Goal: Task Accomplishment & Management: Use online tool/utility

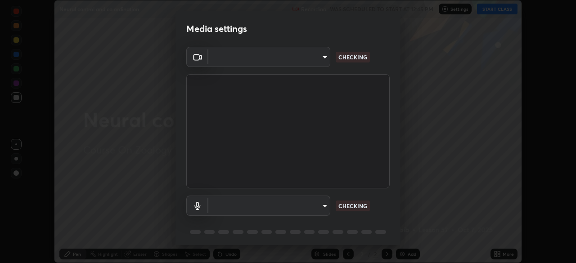
scroll to position [263, 576]
type input "846d0ba8f5080ab81b5b071cdfefeec17a04dc93fe71064fe08a1f5c66129023"
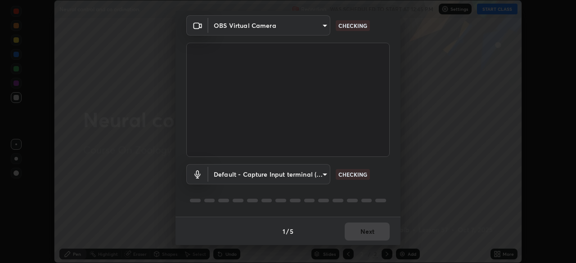
scroll to position [32, 0]
click at [322, 173] on body "Erase all Neural control and co ordination. Recording WAS SCHEDULED TO START AT…" at bounding box center [288, 131] width 576 height 263
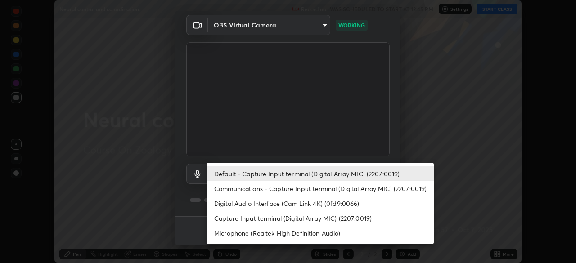
click at [316, 189] on li "Communications - Capture Input terminal (Digital Array MIC) (2207:0019)" at bounding box center [320, 188] width 227 height 15
type input "communications"
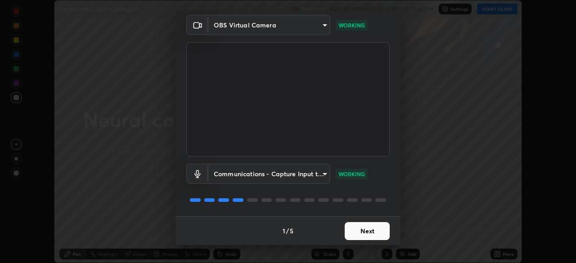
click at [361, 230] on button "Next" at bounding box center [367, 231] width 45 height 18
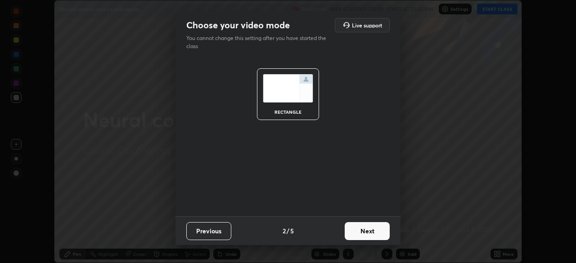
click at [363, 232] on button "Next" at bounding box center [367, 231] width 45 height 18
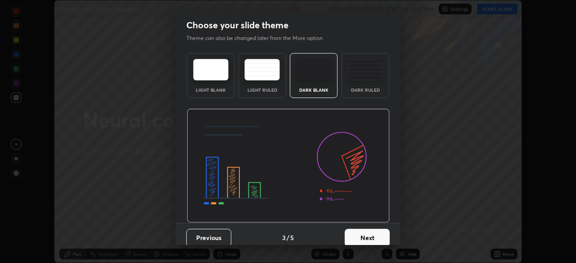
click at [365, 235] on button "Next" at bounding box center [367, 238] width 45 height 18
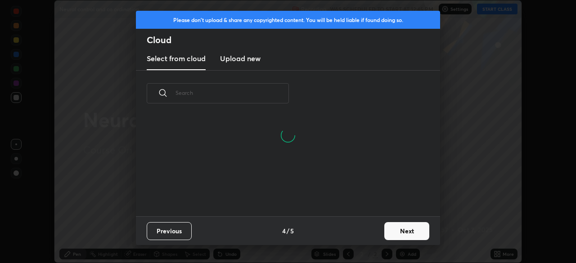
click at [393, 232] on button "Next" at bounding box center [406, 231] width 45 height 18
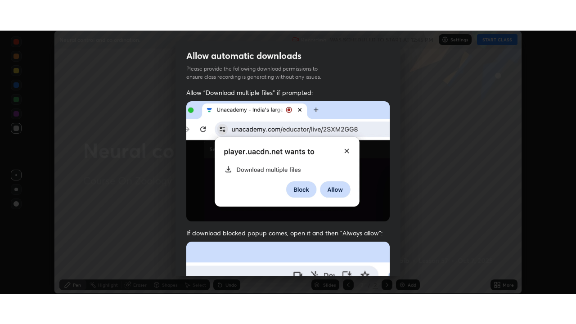
scroll to position [215, 0]
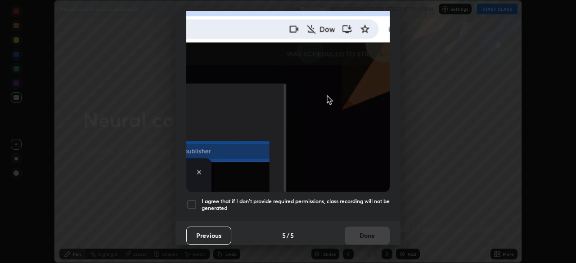
click at [191, 202] on div at bounding box center [191, 204] width 11 height 11
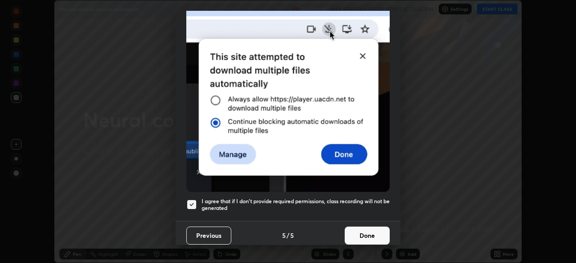
click at [362, 234] on button "Done" at bounding box center [367, 236] width 45 height 18
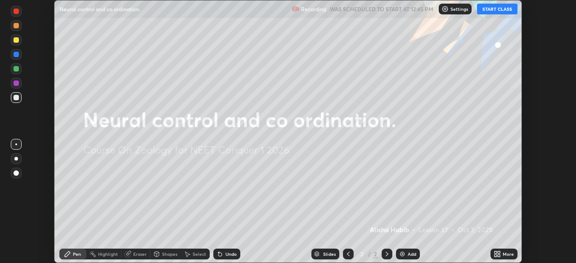
click at [492, 11] on button "START CLASS" at bounding box center [497, 9] width 40 height 11
click at [495, 252] on icon at bounding box center [495, 252] width 2 height 2
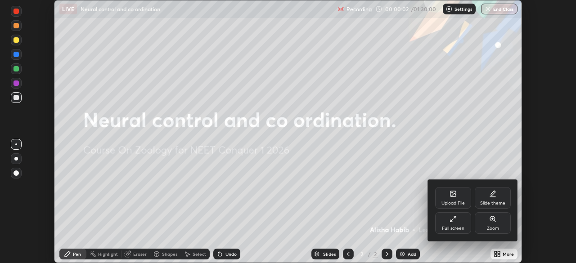
click at [453, 220] on icon at bounding box center [452, 218] width 7 height 7
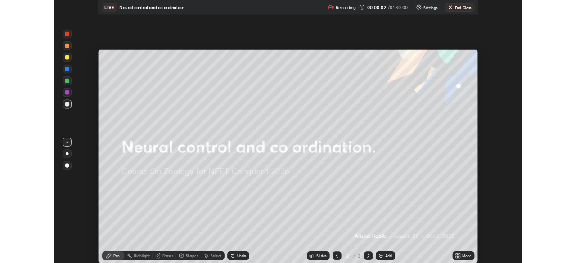
scroll to position [324, 576]
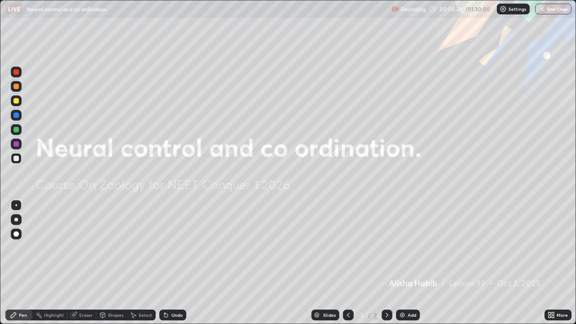
click at [16, 220] on div at bounding box center [16, 220] width 4 height 4
click at [408, 263] on div "Add" at bounding box center [408, 314] width 24 height 11
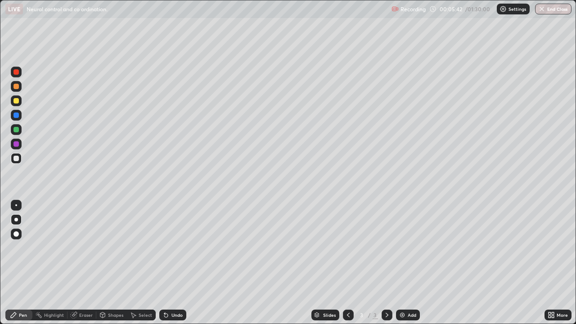
click at [18, 88] on div at bounding box center [15, 86] width 5 height 5
click at [175, 263] on div "Undo" at bounding box center [172, 314] width 27 height 11
click at [173, 263] on div "Undo" at bounding box center [172, 314] width 27 height 11
click at [18, 161] on div at bounding box center [15, 158] width 5 height 5
click at [54, 263] on div "Highlight" at bounding box center [54, 315] width 20 height 4
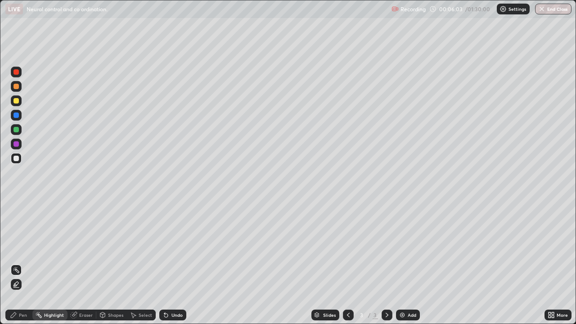
click at [16, 263] on icon at bounding box center [15, 287] width 5 height 0
click at [21, 263] on div "Pen" at bounding box center [23, 315] width 8 height 4
click at [173, 263] on div "Undo" at bounding box center [176, 315] width 11 height 4
click at [174, 263] on div "Undo" at bounding box center [176, 315] width 11 height 4
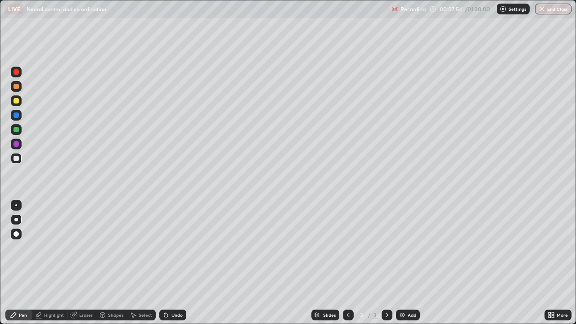
click at [22, 115] on div at bounding box center [16, 115] width 14 height 14
click at [175, 263] on div "Undo" at bounding box center [176, 315] width 11 height 4
click at [20, 158] on div at bounding box center [16, 158] width 11 height 11
click at [169, 263] on div "Undo" at bounding box center [172, 314] width 27 height 11
click at [173, 263] on div "Undo" at bounding box center [172, 314] width 27 height 11
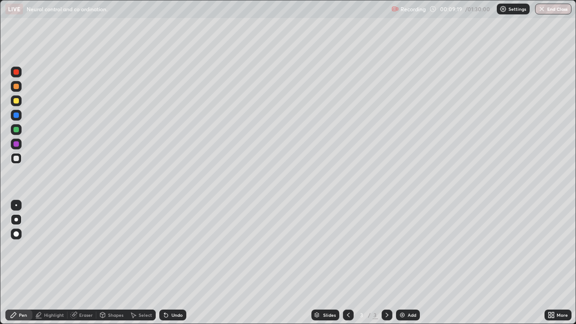
click at [174, 263] on div "Undo" at bounding box center [176, 315] width 11 height 4
click at [173, 263] on div "Undo" at bounding box center [176, 315] width 11 height 4
click at [412, 263] on div "Add" at bounding box center [412, 315] width 9 height 4
click at [17, 86] on div at bounding box center [15, 86] width 5 height 5
click at [20, 156] on div at bounding box center [16, 158] width 11 height 11
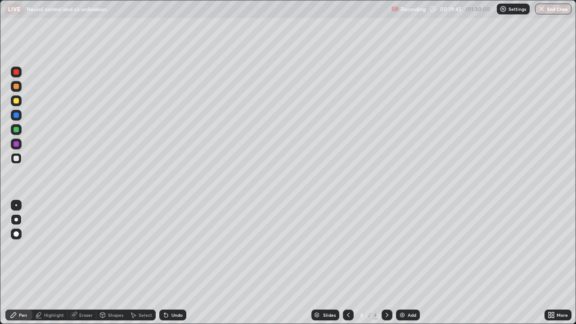
click at [57, 263] on div "Highlight" at bounding box center [54, 315] width 20 height 4
click at [20, 263] on div "Pen" at bounding box center [23, 315] width 8 height 4
click at [351, 263] on div at bounding box center [348, 314] width 11 height 11
click at [386, 263] on icon at bounding box center [386, 314] width 7 height 7
click at [177, 263] on div "Undo" at bounding box center [176, 315] width 11 height 4
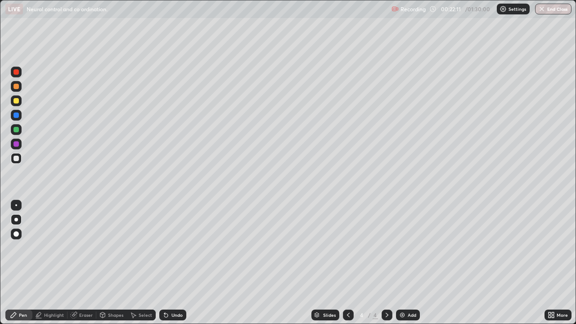
click at [19, 116] on div at bounding box center [16, 115] width 11 height 11
click at [76, 263] on icon at bounding box center [73, 314] width 7 height 7
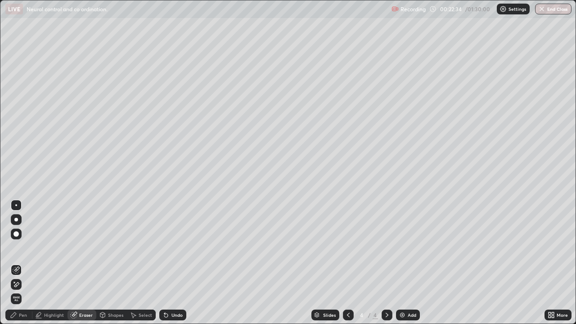
click at [20, 263] on div "Pen" at bounding box center [18, 314] width 27 height 11
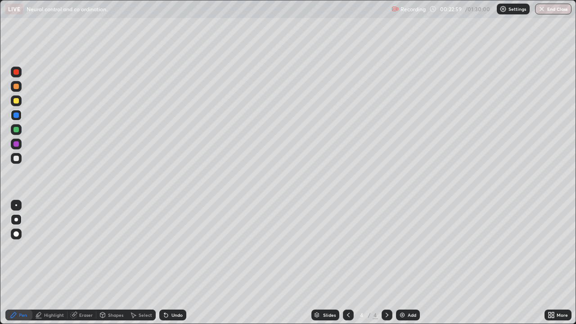
click at [170, 263] on div "Undo" at bounding box center [172, 314] width 27 height 11
click at [171, 263] on div "Undo" at bounding box center [176, 315] width 11 height 4
click at [169, 263] on div "Undo" at bounding box center [172, 314] width 27 height 11
click at [171, 263] on div "Undo" at bounding box center [176, 315] width 11 height 4
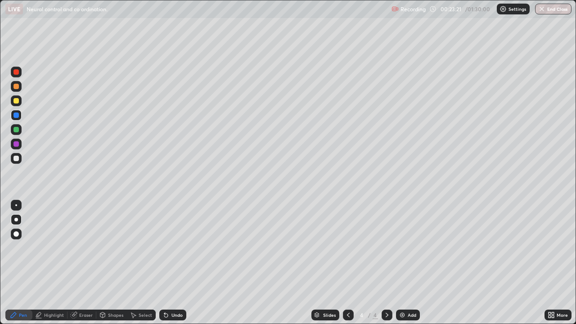
click at [16, 158] on div at bounding box center [15, 158] width 5 height 5
click at [81, 263] on div "Eraser" at bounding box center [85, 315] width 13 height 4
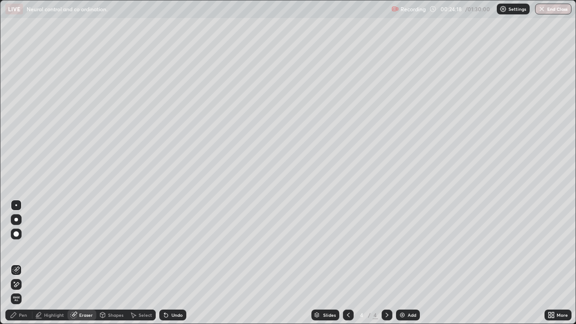
click at [17, 263] on icon at bounding box center [16, 285] width 7 height 8
click at [21, 263] on div "Pen" at bounding box center [18, 314] width 27 height 11
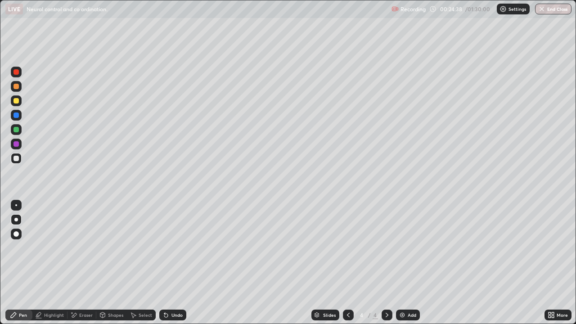
click at [54, 263] on div "Highlight" at bounding box center [49, 314] width 35 height 11
click at [20, 263] on div "Pen" at bounding box center [23, 315] width 8 height 4
click at [408, 263] on div "Add" at bounding box center [408, 314] width 24 height 11
click at [19, 86] on div at bounding box center [16, 86] width 11 height 11
click at [18, 162] on div at bounding box center [16, 158] width 11 height 11
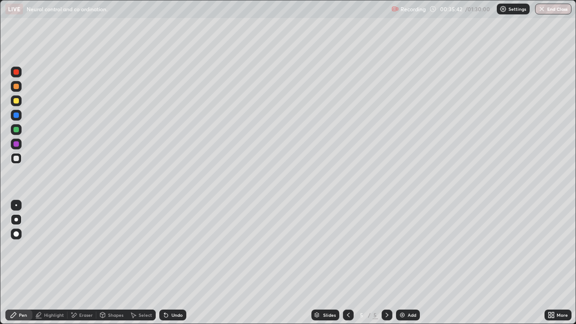
click at [55, 263] on div "Highlight" at bounding box center [54, 315] width 20 height 4
click at [24, 263] on div "Pen" at bounding box center [23, 315] width 8 height 4
click at [173, 263] on div "Undo" at bounding box center [172, 314] width 27 height 11
click at [175, 263] on div "Undo" at bounding box center [176, 315] width 11 height 4
click at [79, 263] on div "Eraser" at bounding box center [85, 315] width 13 height 4
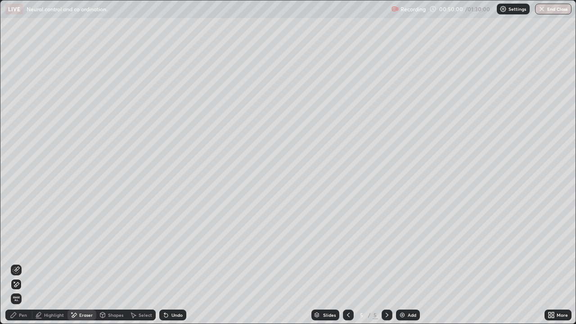
click at [30, 263] on div "Pen" at bounding box center [18, 314] width 27 height 11
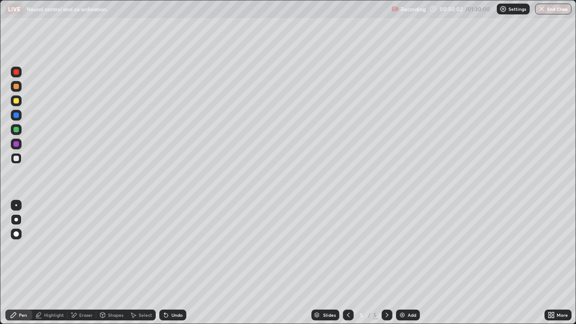
click at [20, 85] on div at bounding box center [16, 86] width 11 height 11
click at [77, 263] on div "Eraser" at bounding box center [81, 314] width 29 height 11
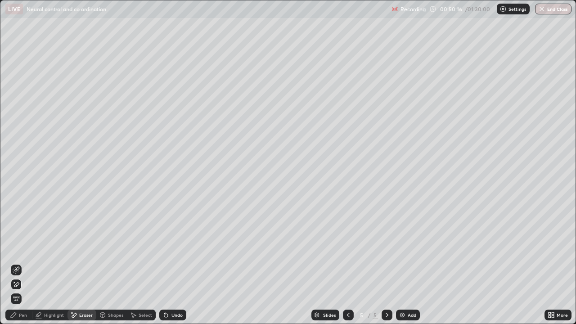
click at [15, 263] on icon at bounding box center [13, 314] width 7 height 7
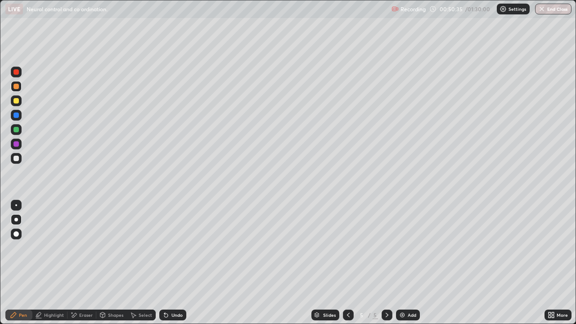
click at [19, 163] on div at bounding box center [16, 158] width 11 height 11
click at [5, 263] on div "Pen" at bounding box center [18, 315] width 27 height 18
click at [8, 263] on div "Pen" at bounding box center [18, 314] width 27 height 11
click at [169, 263] on div "Undo" at bounding box center [172, 314] width 27 height 11
click at [172, 263] on div "Undo" at bounding box center [176, 315] width 11 height 4
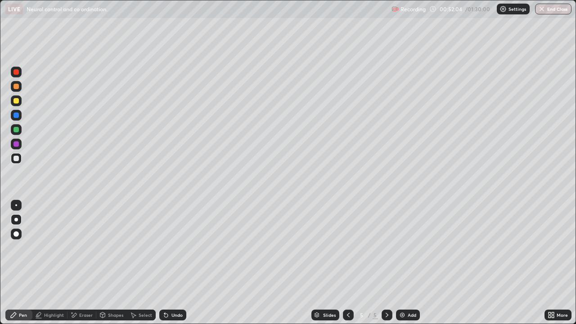
click at [170, 263] on div "Undo" at bounding box center [172, 314] width 27 height 11
click at [409, 263] on div "Add" at bounding box center [412, 315] width 9 height 4
click at [76, 263] on icon at bounding box center [74, 315] width 5 height 4
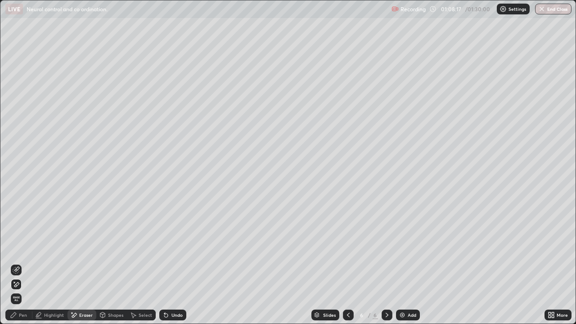
click at [11, 263] on span "Erase all" at bounding box center [16, 298] width 10 height 5
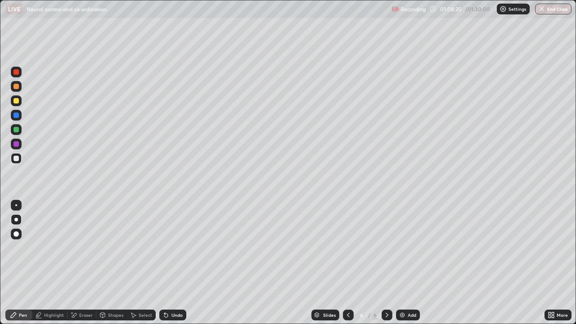
click at [347, 263] on icon at bounding box center [348, 314] width 7 height 7
click at [382, 263] on div at bounding box center [386, 314] width 11 height 11
click at [20, 86] on div at bounding box center [16, 86] width 11 height 11
click at [17, 158] on div at bounding box center [15, 158] width 5 height 5
click at [47, 263] on div "Highlight" at bounding box center [54, 315] width 20 height 4
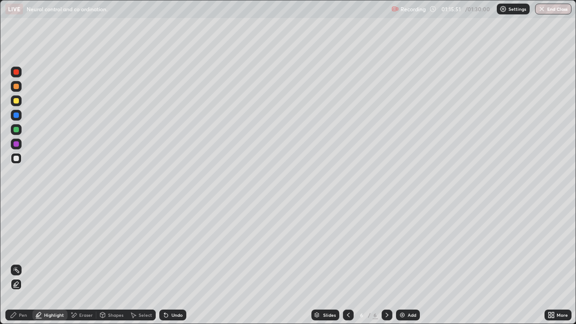
click at [20, 263] on div "Pen" at bounding box center [18, 314] width 27 height 11
click at [20, 119] on div at bounding box center [16, 115] width 11 height 11
click at [174, 263] on div "Undo" at bounding box center [176, 315] width 11 height 4
click at [173, 263] on div "Undo" at bounding box center [176, 315] width 11 height 4
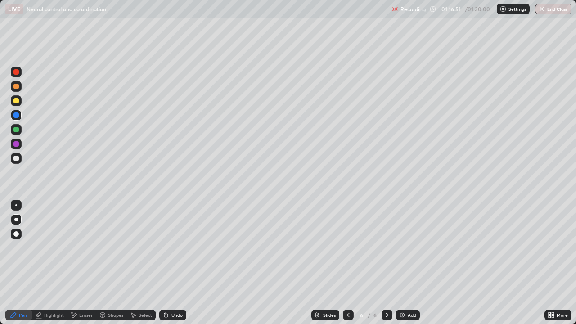
click at [171, 263] on div "Undo" at bounding box center [176, 315] width 11 height 4
click at [172, 263] on div "Undo" at bounding box center [176, 315] width 11 height 4
click at [171, 263] on div "Undo" at bounding box center [176, 315] width 11 height 4
click at [170, 263] on div "Undo" at bounding box center [172, 314] width 27 height 11
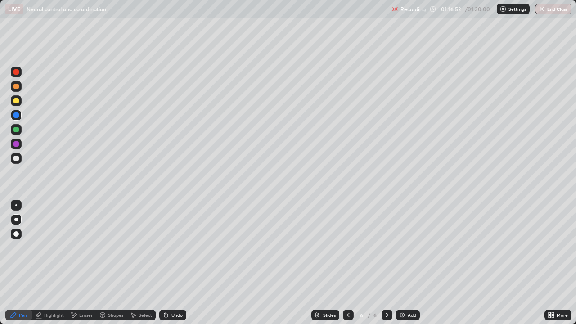
click at [171, 263] on div "Undo" at bounding box center [176, 315] width 11 height 4
click at [170, 263] on div "Undo" at bounding box center [172, 314] width 27 height 11
click at [169, 263] on div "Undo" at bounding box center [172, 314] width 27 height 11
click at [168, 263] on div "Undo" at bounding box center [172, 314] width 27 height 11
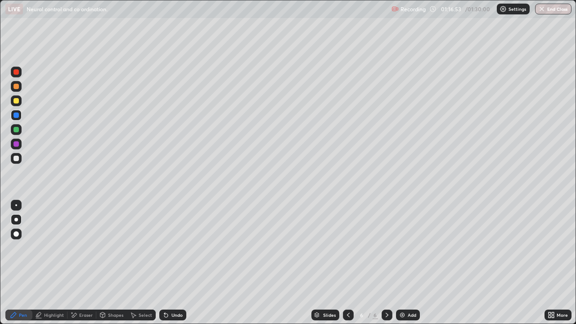
click at [168, 263] on div "Undo" at bounding box center [172, 314] width 27 height 11
click at [167, 263] on icon at bounding box center [165, 314] width 7 height 7
click at [176, 263] on div "Undo" at bounding box center [176, 315] width 11 height 4
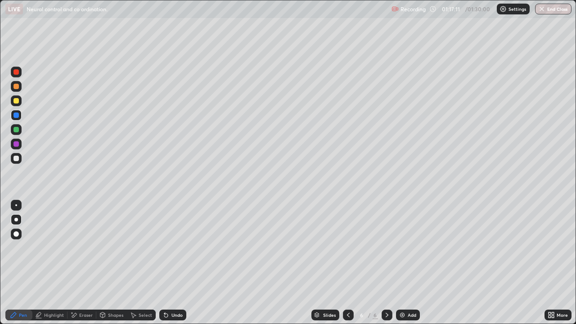
click at [21, 160] on div at bounding box center [16, 158] width 11 height 11
click at [172, 263] on div "Undo" at bounding box center [172, 314] width 27 height 11
click at [18, 114] on div at bounding box center [15, 114] width 5 height 5
click at [20, 161] on div at bounding box center [16, 158] width 11 height 11
click at [81, 263] on div "Eraser" at bounding box center [85, 315] width 13 height 4
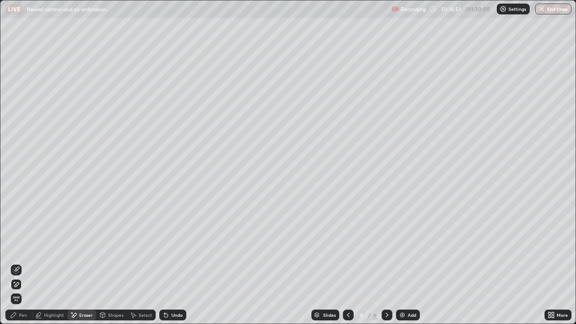
click at [17, 263] on icon at bounding box center [13, 314] width 7 height 7
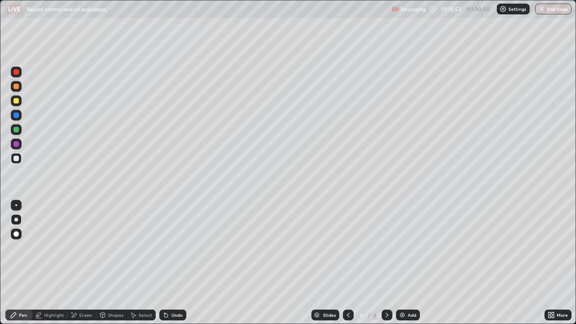
click at [18, 119] on div at bounding box center [16, 115] width 11 height 11
click at [18, 160] on div at bounding box center [15, 158] width 5 height 5
click at [177, 263] on div "Undo" at bounding box center [172, 314] width 27 height 11
click at [166, 263] on icon at bounding box center [166, 316] width 4 height 4
click at [434, 9] on icon at bounding box center [433, 8] width 7 height 7
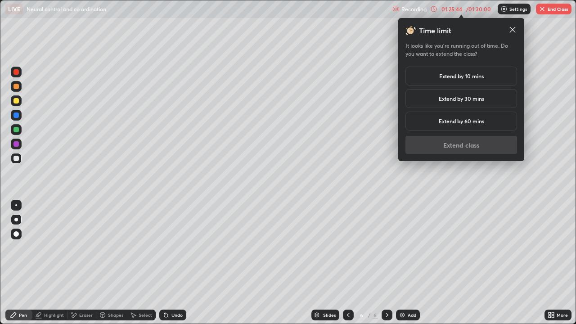
click at [463, 77] on h5 "Extend by 10 mins" at bounding box center [461, 76] width 45 height 8
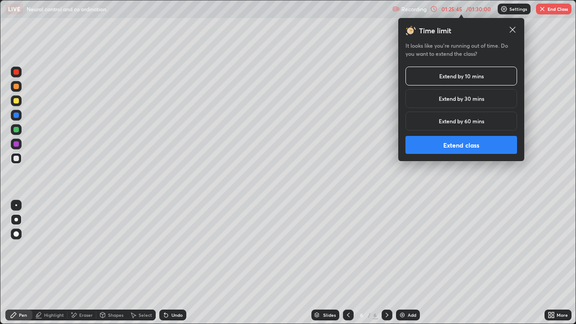
click at [475, 140] on button "Extend class" at bounding box center [461, 145] width 112 height 18
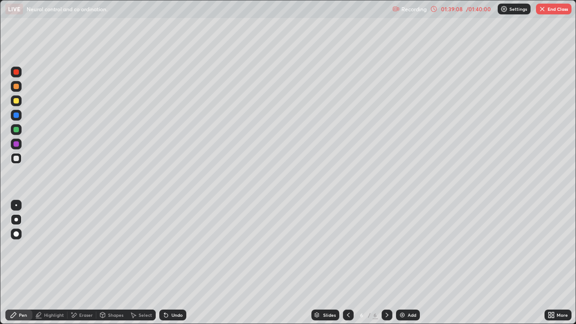
click at [549, 263] on icon at bounding box center [549, 316] width 2 height 2
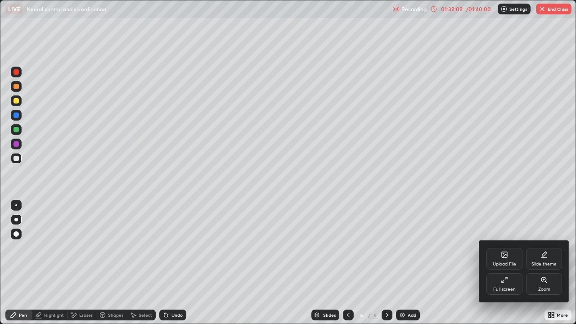
click at [504, 263] on icon at bounding box center [504, 279] width 7 height 7
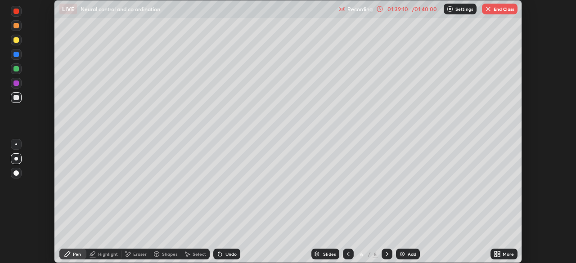
scroll to position [44716, 44404]
click at [493, 9] on button "End Class" at bounding box center [500, 9] width 36 height 11
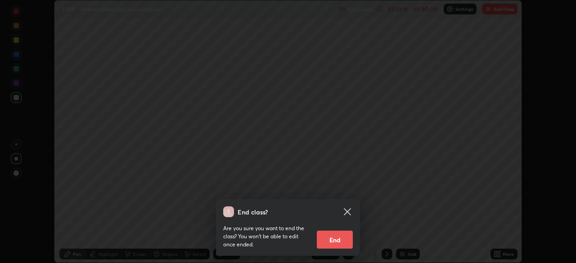
click at [333, 237] on button "End" at bounding box center [335, 240] width 36 height 18
